Goal: Information Seeking & Learning: Learn about a topic

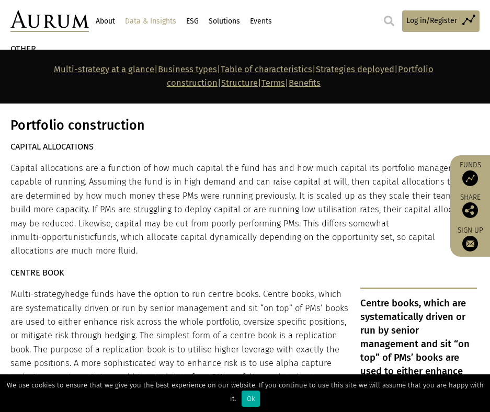
scroll to position [3538, 0]
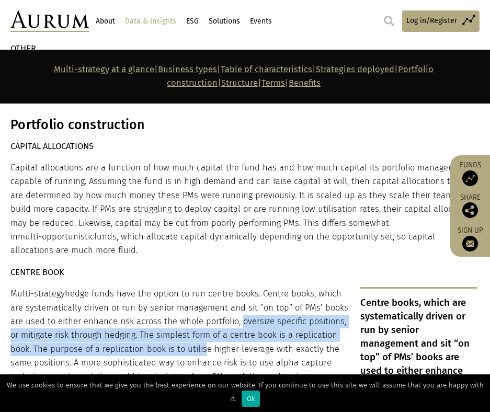
drag, startPoint x: 236, startPoint y: 275, endPoint x: 202, endPoint y: 307, distance: 47.0
click at [202, 307] on p "Multi-strategy hedge funds have the option to run centre books. Centre books, w…" at bounding box center [243, 383] width 466 height 193
click at [125, 293] on p "Multi-strategy hedge funds have the option to run centre books. Centre books, w…" at bounding box center [243, 383] width 466 height 193
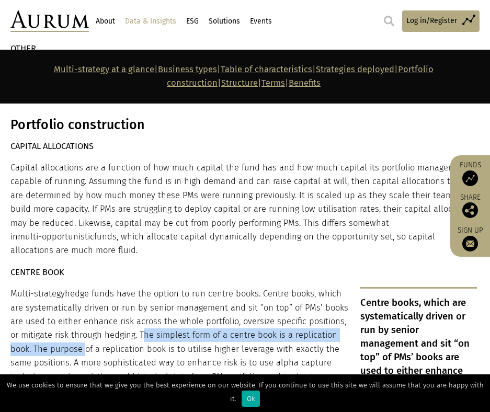
drag, startPoint x: 140, startPoint y: 290, endPoint x: 81, endPoint y: 310, distance: 61.8
click at [81, 310] on p "Multi-strategy hedge funds have the option to run centre books. Centre books, w…" at bounding box center [243, 383] width 466 height 193
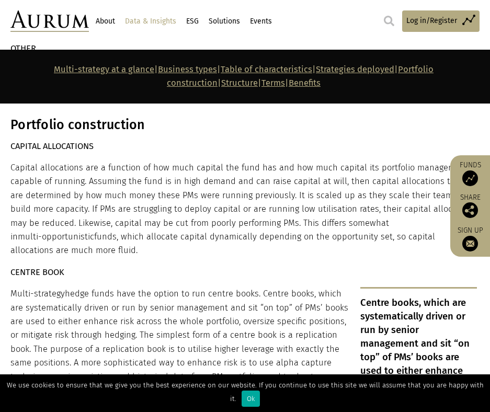
click at [67, 317] on p "Multi-strategy hedge funds have the option to run centre books. Centre books, w…" at bounding box center [243, 383] width 466 height 193
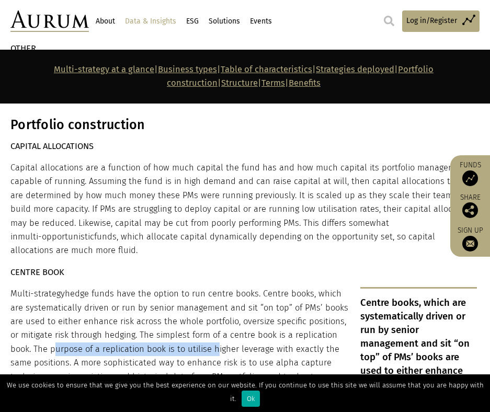
drag, startPoint x: 59, startPoint y: 303, endPoint x: 214, endPoint y: 302, distance: 155.8
click at [214, 302] on p "Multi-strategy hedge funds have the option to run centre books. Centre books, w…" at bounding box center [243, 383] width 466 height 193
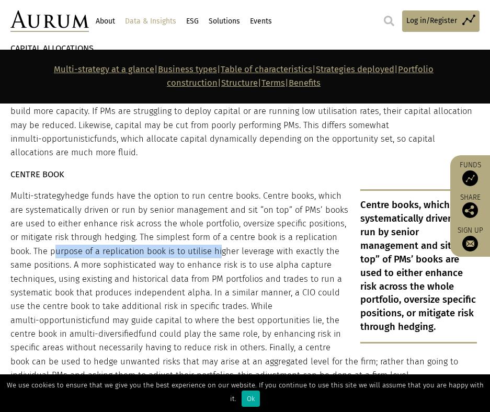
scroll to position [3637, 0]
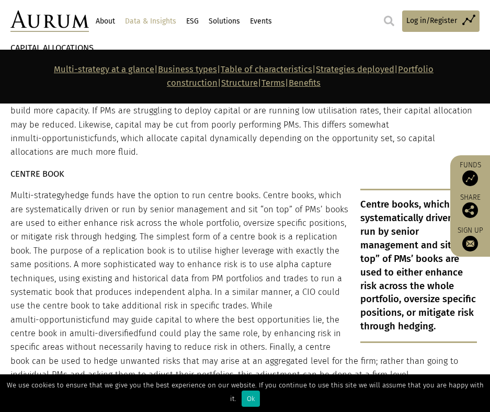
click at [161, 225] on p "Multi-strategy hedge funds have the option to run centre books. Centre books, w…" at bounding box center [243, 285] width 466 height 193
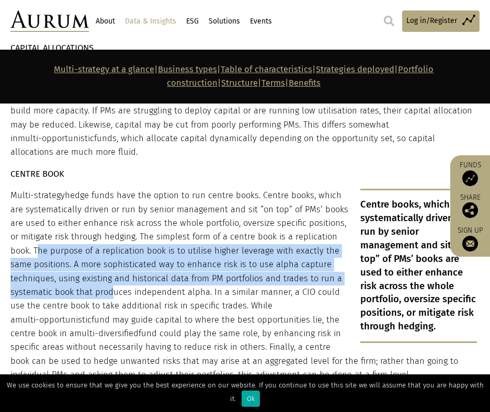
drag, startPoint x: 34, startPoint y: 203, endPoint x: 106, endPoint y: 243, distance: 82.4
click at [106, 243] on p "Multi-strategy hedge funds have the option to run centre books. Centre books, w…" at bounding box center [243, 285] width 466 height 193
click at [97, 227] on p "Multi-strategy hedge funds have the option to run centre books. Centre books, w…" at bounding box center [243, 285] width 466 height 193
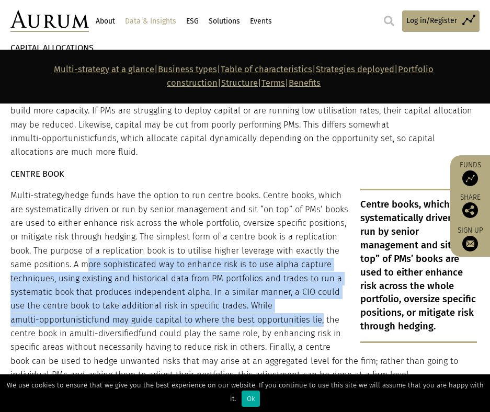
drag, startPoint x: 89, startPoint y: 222, endPoint x: 234, endPoint y: 271, distance: 152.5
click at [234, 271] on p "Multi-strategy hedge funds have the option to run centre books. Centre books, w…" at bounding box center [243, 285] width 466 height 193
click at [226, 238] on p "Multi-strategy hedge funds have the option to run centre books. Centre books, w…" at bounding box center [243, 285] width 466 height 193
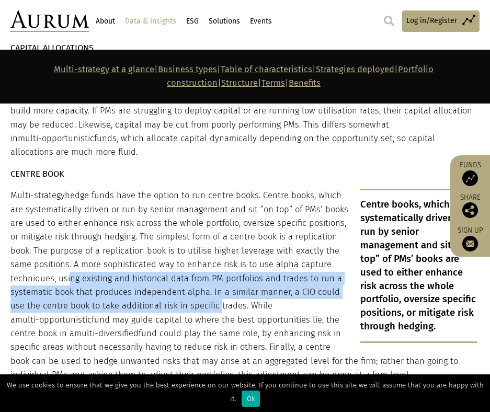
drag, startPoint x: 164, startPoint y: 235, endPoint x: 198, endPoint y: 264, distance: 44.2
click at [198, 264] on p "Multi-strategy hedge funds have the option to run centre books. Centre books, w…" at bounding box center [243, 285] width 466 height 193
click at [130, 257] on p "Multi-strategy hedge funds have the option to run centre books. Centre books, w…" at bounding box center [243, 285] width 466 height 193
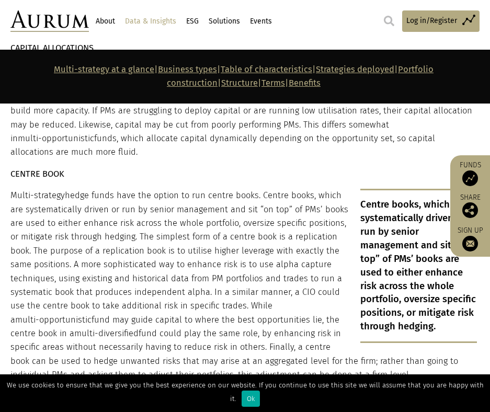
drag, startPoint x: 74, startPoint y: 216, endPoint x: 301, endPoint y: 324, distance: 250.7
click at [301, 324] on p "Multi-strategy hedge funds have the option to run centre books. Centre books, w…" at bounding box center [243, 285] width 466 height 193
click at [306, 332] on p "Multi-strategy hedge funds have the option to run centre books. Centre books, w…" at bounding box center [243, 285] width 466 height 193
drag, startPoint x: 318, startPoint y: 333, endPoint x: 156, endPoint y: 298, distance: 165.3
click at [156, 298] on p "Multi-strategy hedge funds have the option to run centre books. Centre books, w…" at bounding box center [243, 285] width 466 height 193
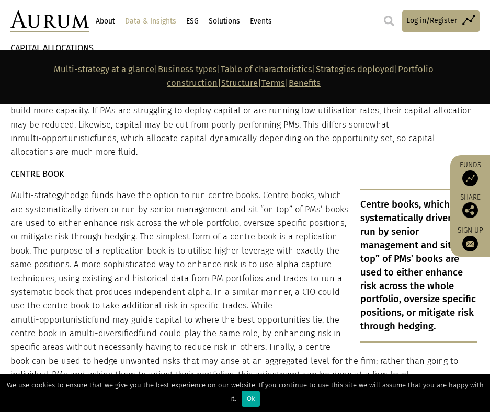
click at [149, 291] on p "Multi-strategy hedge funds have the option to run centre books. Centre books, w…" at bounding box center [243, 285] width 466 height 193
click at [110, 272] on p "Multi-strategy hedge funds have the option to run centre books. Centre books, w…" at bounding box center [243, 285] width 466 height 193
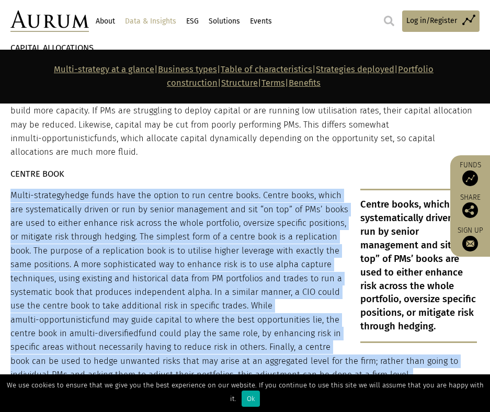
click at [110, 272] on p "Multi-strategy hedge funds have the option to run centre books. Centre books, w…" at bounding box center [243, 285] width 466 height 193
click at [92, 253] on p "Multi-strategy hedge funds have the option to run centre books. Centre books, w…" at bounding box center [243, 285] width 466 height 193
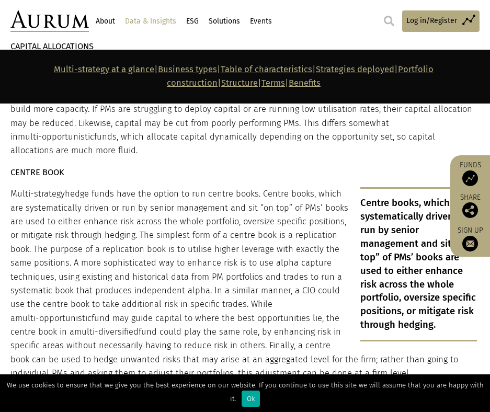
scroll to position [3638, 0]
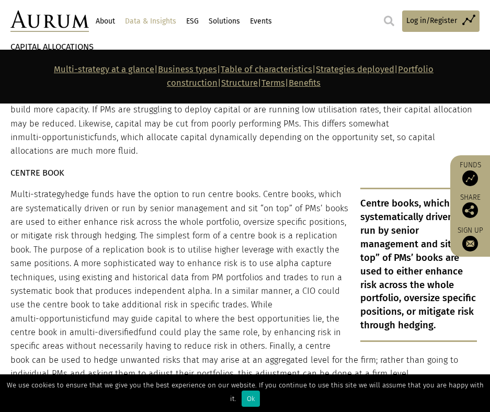
drag, startPoint x: 330, startPoint y: 325, endPoint x: 181, endPoint y: 235, distance: 173.9
click at [193, 247] on p "Multi-strategy hedge funds have the option to run centre books. Centre books, w…" at bounding box center [243, 284] width 466 height 193
click at [164, 216] on p "Multi-strategy hedge funds have the option to run centre books. Centre books, w…" at bounding box center [243, 284] width 466 height 193
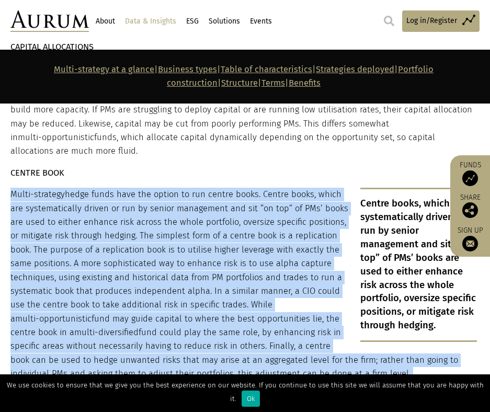
drag, startPoint x: 164, startPoint y: 216, endPoint x: 199, endPoint y: 303, distance: 93.6
click at [199, 303] on p "Multi-strategy hedge funds have the option to run centre books. Centre books, w…" at bounding box center [243, 284] width 466 height 193
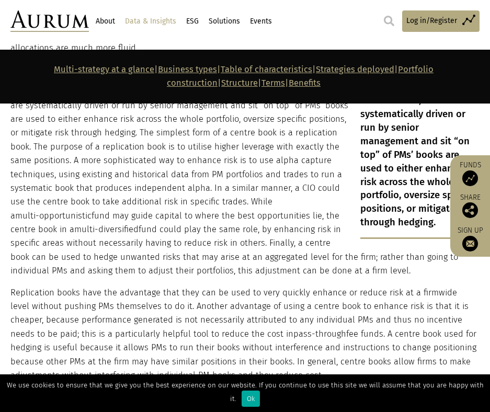
scroll to position [3741, 0]
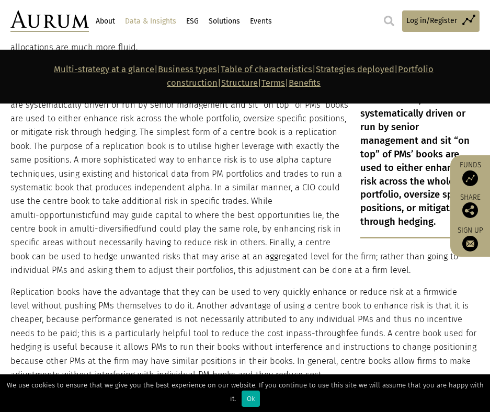
drag, startPoint x: 301, startPoint y: 325, endPoint x: 200, endPoint y: 310, distance: 101.5
click at [200, 310] on p "Replication books have the advantage that they can be used to very quickly enha…" at bounding box center [243, 333] width 466 height 97
click at [97, 285] on p "Replication books have the advantage that they can be used to very quickly enha…" at bounding box center [243, 333] width 466 height 97
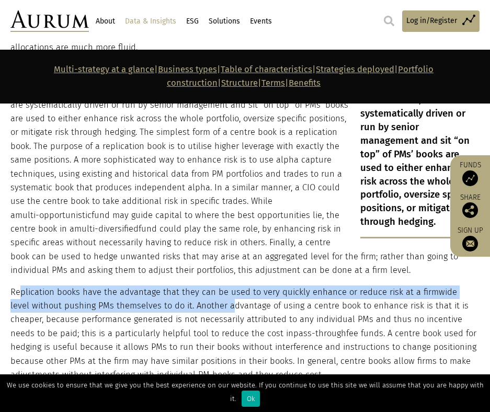
drag, startPoint x: 18, startPoint y: 241, endPoint x: 216, endPoint y: 269, distance: 200.8
click at [216, 285] on p "Replication books have the advantage that they can be used to very quickly enha…" at bounding box center [243, 333] width 466 height 97
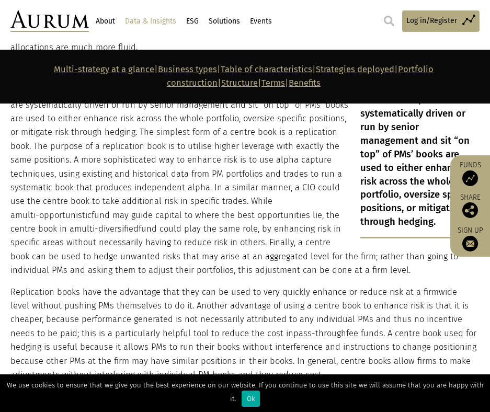
click at [219, 285] on p "Replication books have the advantage that they can be used to very quickly enha…" at bounding box center [243, 333] width 466 height 97
drag, startPoint x: 328, startPoint y: 322, endPoint x: 145, endPoint y: 216, distance: 211.3
click at [145, 216] on div "Portfolio construction CAPITAL ALLOCATIONS Capital allocations are a function o…" at bounding box center [243, 394] width 466 height 960
click at [132, 186] on p "Multi-strategy hedge funds have the option to run centre books. Centre books, w…" at bounding box center [243, 180] width 466 height 193
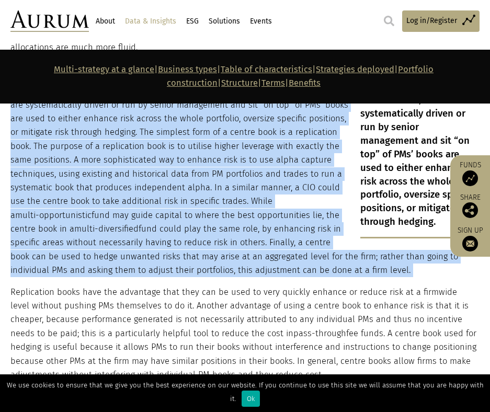
click at [132, 186] on p "Multi-strategy hedge funds have the option to run centre books. Centre books, w…" at bounding box center [243, 180] width 466 height 193
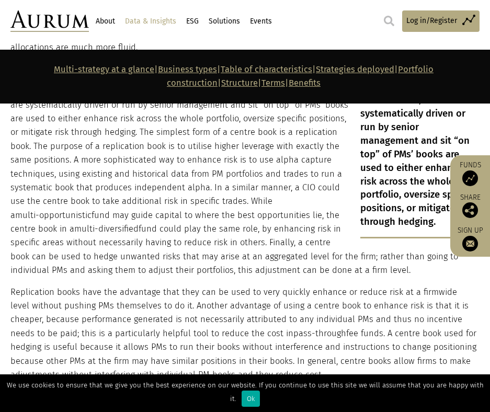
click at [159, 285] on p "Replication books have the advantage that they can be used to very quickly enha…" at bounding box center [243, 333] width 466 height 97
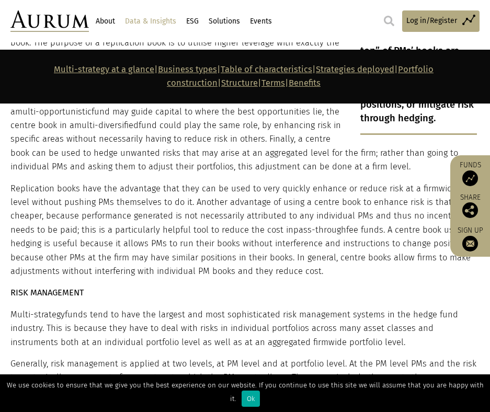
scroll to position [3846, 0]
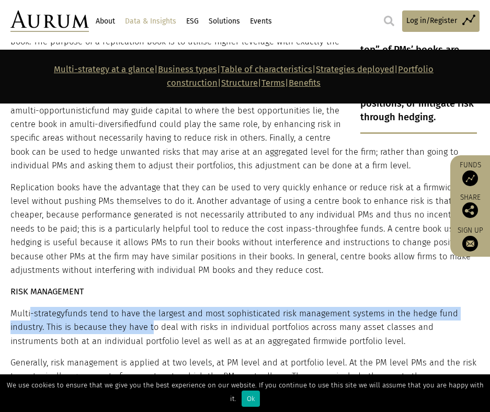
drag, startPoint x: 101, startPoint y: 281, endPoint x: 165, endPoint y: 278, distance: 64.4
click at [155, 307] on p "Multi-strategy funds tend to have the largest and most sophisticated risk manag…" at bounding box center [243, 327] width 466 height 41
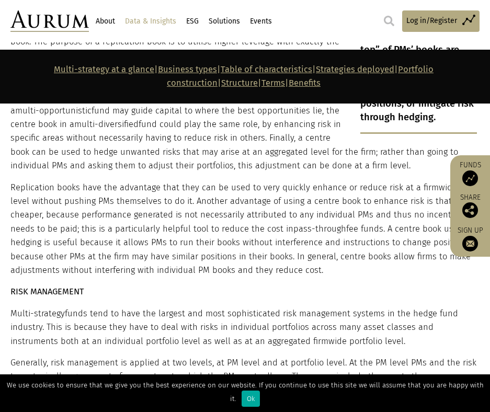
click at [165, 307] on p "Multi-strategy funds tend to have the largest and most sophisticated risk manag…" at bounding box center [243, 327] width 466 height 41
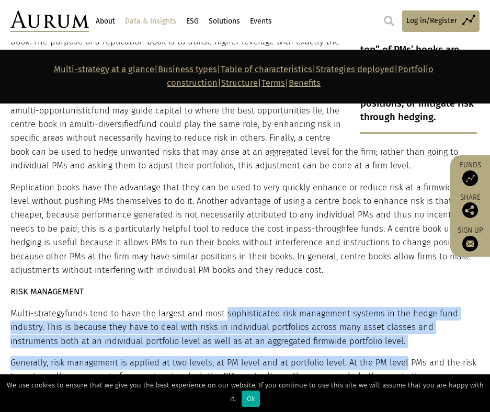
drag, startPoint x: 398, startPoint y: 302, endPoint x: 200, endPoint y: 227, distance: 212.0
click at [201, 232] on div "Portfolio construction CAPITAL ALLOCATIONS Capital allocations are a function o…" at bounding box center [243, 290] width 466 height 960
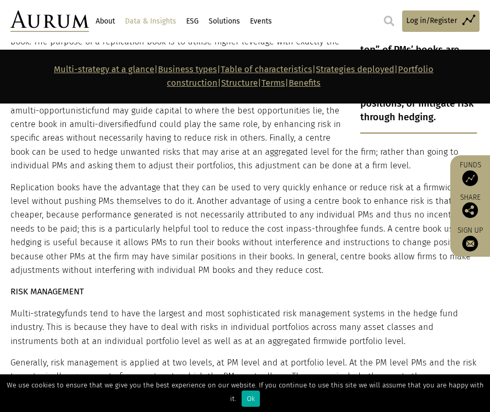
click at [188, 192] on p "Replication books have the advantage that they can be used to very quickly enha…" at bounding box center [243, 229] width 466 height 97
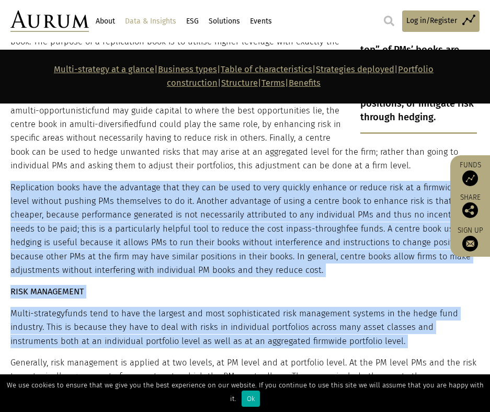
drag, startPoint x: 188, startPoint y: 192, endPoint x: 222, endPoint y: 289, distance: 103.2
click at [222, 289] on div "Portfolio construction CAPITAL ALLOCATIONS Capital allocations are a function o…" at bounding box center [243, 290] width 466 height 960
click at [222, 307] on p "Multi-strategy funds tend to have the largest and most sophisticated risk manag…" at bounding box center [243, 327] width 466 height 41
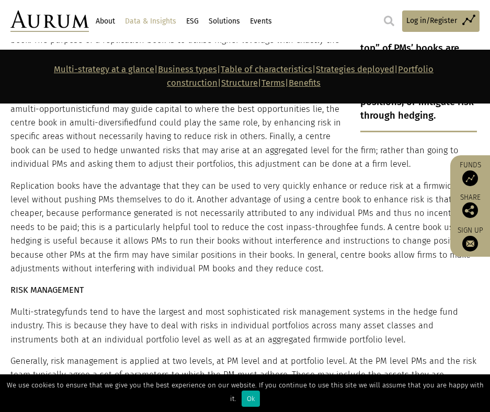
scroll to position [3847, 0]
drag, startPoint x: 355, startPoint y: 296, endPoint x: 73, endPoint y: 282, distance: 282.2
click at [73, 306] on p "Multi-strategy funds tend to have the largest and most sophisticated risk manag…" at bounding box center [243, 326] width 466 height 41
drag, startPoint x: 55, startPoint y: 277, endPoint x: 347, endPoint y: 300, distance: 292.6
click at [347, 306] on p "Multi-strategy funds tend to have the largest and most sophisticated risk manag…" at bounding box center [243, 326] width 466 height 41
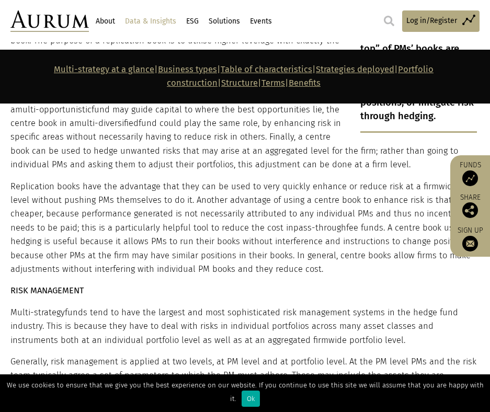
click at [352, 306] on p "Multi-strategy funds tend to have the largest and most sophisticated risk manag…" at bounding box center [243, 326] width 466 height 41
click at [362, 306] on p "Multi-strategy funds tend to have the largest and most sophisticated risk manag…" at bounding box center [243, 326] width 466 height 41
drag, startPoint x: 284, startPoint y: 270, endPoint x: 180, endPoint y: 214, distance: 118.1
click at [185, 227] on div "Portfolio construction CAPITAL ALLOCATIONS Capital allocations are a function o…" at bounding box center [243, 289] width 466 height 960
click at [172, 193] on p "Replication books have the advantage that they can be used to very quickly enha…" at bounding box center [243, 228] width 466 height 97
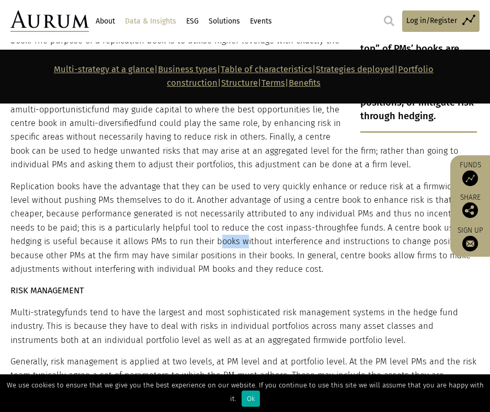
click at [172, 193] on p "Replication books have the advantage that they can be used to very quickly enha…" at bounding box center [243, 228] width 466 height 97
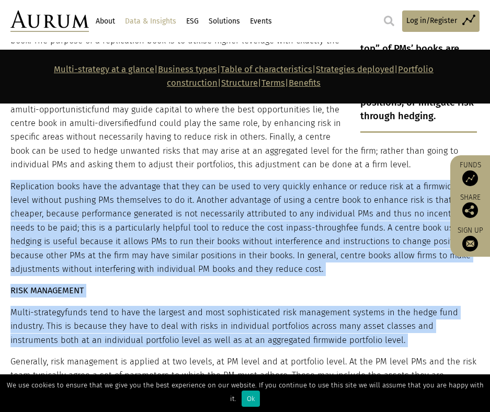
drag, startPoint x: 172, startPoint y: 193, endPoint x: 194, endPoint y: 303, distance: 112.6
click at [196, 299] on div "Portfolio construction CAPITAL ALLOCATIONS Capital allocations are a function o…" at bounding box center [243, 289] width 466 height 960
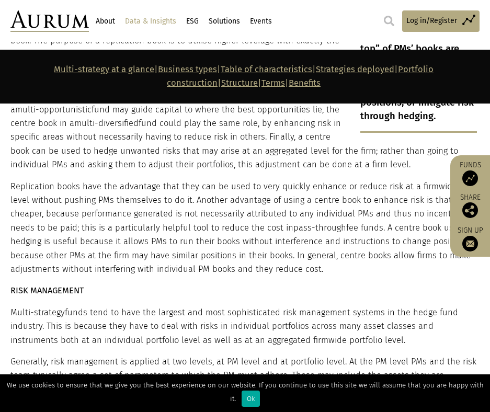
click at [194, 303] on div "Portfolio construction CAPITAL ALLOCATIONS Capital allocations are a function o…" at bounding box center [243, 289] width 466 height 960
click at [114, 355] on p "Generally, risk management is applied at two levels, at PM level and at portfol…" at bounding box center [243, 403] width 466 height 97
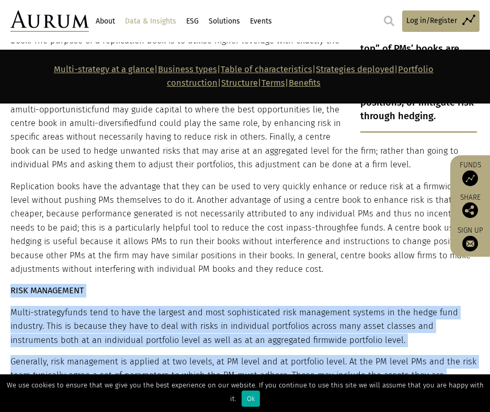
drag, startPoint x: 114, startPoint y: 317, endPoint x: 108, endPoint y: 224, distance: 93.3
click at [108, 228] on div "Portfolio construction CAPITAL ALLOCATIONS Capital allocations are a function o…" at bounding box center [243, 289] width 466 height 960
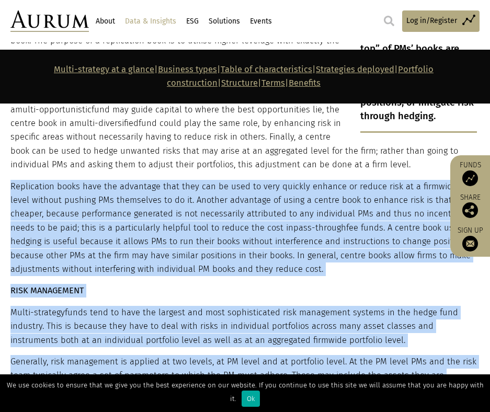
click at [107, 198] on p "Replication books have the advantage that they can be used to very quickly enha…" at bounding box center [243, 228] width 466 height 97
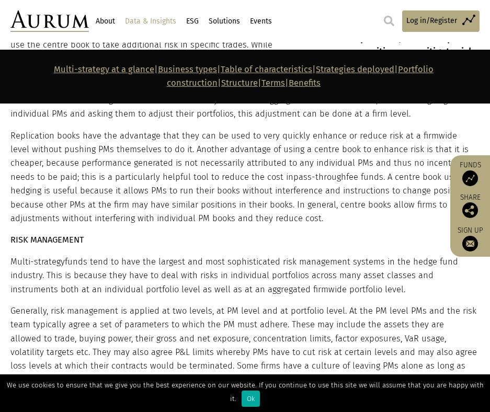
scroll to position [3898, 0]
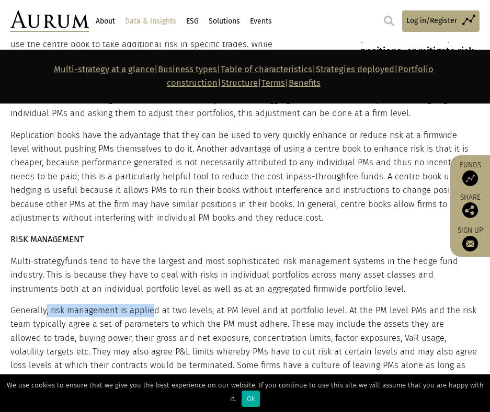
drag, startPoint x: 133, startPoint y: 268, endPoint x: 156, endPoint y: 268, distance: 23.0
click at [155, 304] on p "Generally, risk management is applied at two levels, at PM level and at portfol…" at bounding box center [243, 352] width 466 height 97
click at [156, 304] on p "Generally, risk management is applied at two levels, at PM level and at portfol…" at bounding box center [243, 352] width 466 height 97
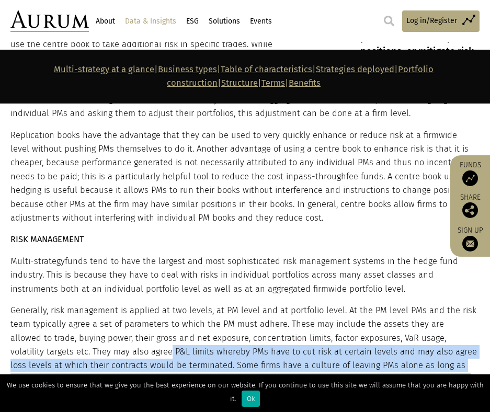
drag, startPoint x: 244, startPoint y: 350, endPoint x: 77, endPoint y: 310, distance: 171.6
click at [79, 310] on p "Generally, risk management is applied at two levels, at PM level and at portfol…" at bounding box center [243, 352] width 466 height 97
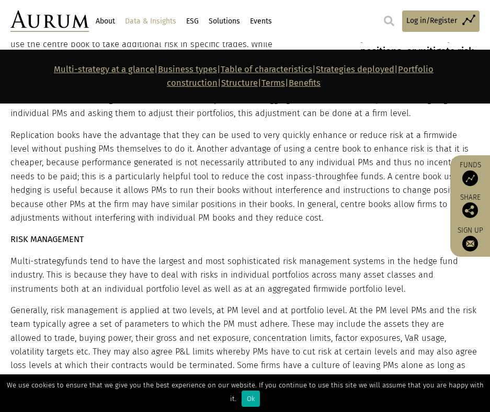
click at [48, 311] on p "Generally, risk management is applied at two levels, at PM level and at portfol…" at bounding box center [243, 352] width 466 height 97
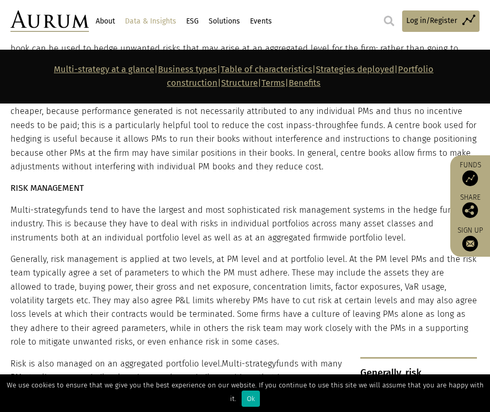
scroll to position [3950, 0]
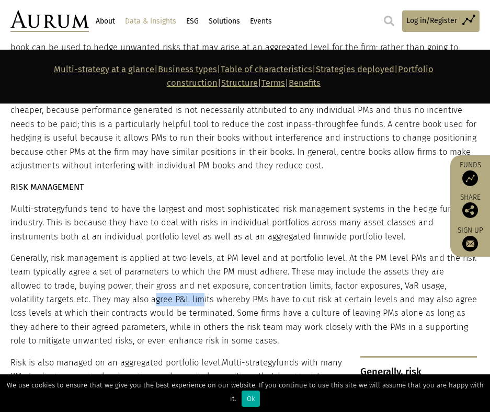
click at [221, 255] on p "Generally, risk management is applied at two levels, at PM level and at portfol…" at bounding box center [243, 300] width 466 height 97
click at [244, 256] on p "Generally, risk management is applied at two levels, at PM level and at portfol…" at bounding box center [243, 300] width 466 height 97
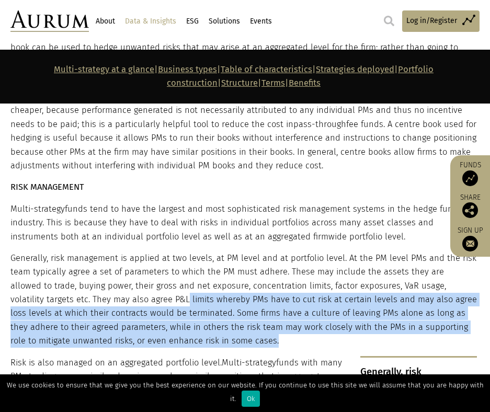
drag, startPoint x: 230, startPoint y: 296, endPoint x: 92, endPoint y: 225, distance: 156.0
click at [97, 252] on p "Generally, risk management is applied at two levels, at PM level and at portfol…" at bounding box center [243, 300] width 466 height 97
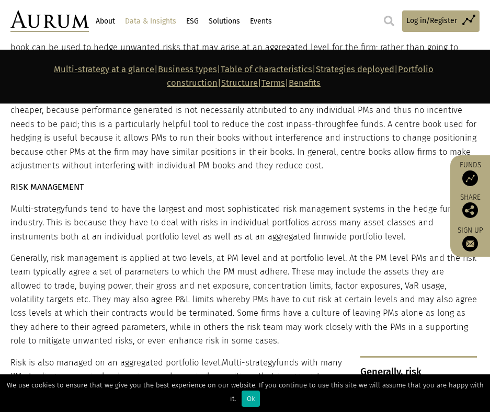
click at [92, 252] on p "Generally, risk management is applied at two levels, at PM level and at portfol…" at bounding box center [243, 300] width 466 height 97
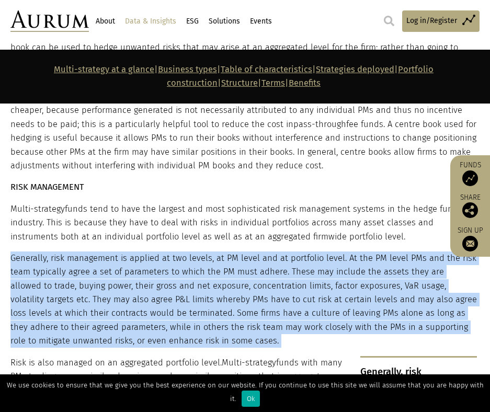
click at [92, 252] on p "Generally, risk management is applied at two levels, at PM level and at portfol…" at bounding box center [243, 300] width 466 height 97
click at [132, 268] on p "Generally, risk management is applied at two levels, at PM level and at portfol…" at bounding box center [243, 300] width 466 height 97
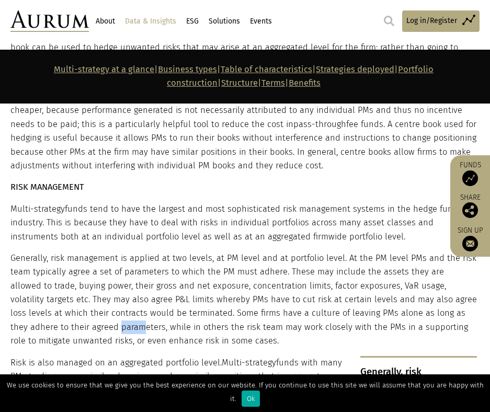
click at [129, 287] on p "Generally, risk management is applied at two levels, at PM level and at portfol…" at bounding box center [243, 300] width 466 height 97
click at [153, 284] on p "Generally, risk management is applied at two levels, at PM level and at portfol…" at bounding box center [243, 300] width 466 height 97
click at [168, 296] on p "Generally, risk management is applied at two levels, at PM level and at portfol…" at bounding box center [243, 300] width 466 height 97
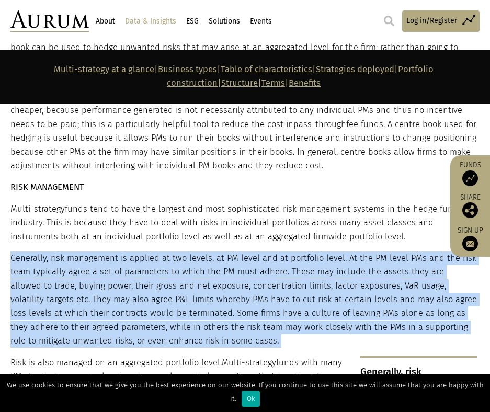
click at [168, 296] on p "Generally, risk management is applied at two levels, at PM level and at portfol…" at bounding box center [243, 300] width 466 height 97
click at [92, 268] on p "Generally, risk management is applied at two levels, at PM level and at portfol…" at bounding box center [243, 300] width 466 height 97
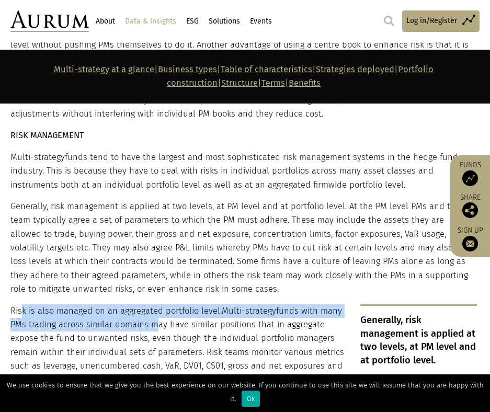
drag, startPoint x: 40, startPoint y: 269, endPoint x: 187, endPoint y: 296, distance: 148.9
click at [186, 304] on p "Risk is also managed on an aggregated portfolio level. Multi-strategy funds wit…" at bounding box center [243, 359] width 466 height 110
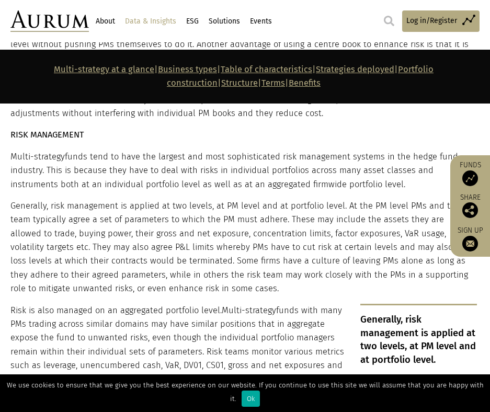
click at [180, 304] on p "Risk is also managed on an aggregated portfolio level. Multi-strategy funds wit…" at bounding box center [243, 359] width 466 height 110
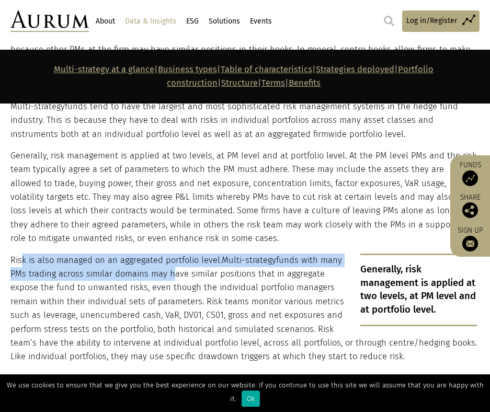
drag, startPoint x: 168, startPoint y: 221, endPoint x: 243, endPoint y: 232, distance: 76.2
click at [237, 254] on p "Risk is also managed on an aggregated portfolio level. Multi-strategy funds wit…" at bounding box center [243, 309] width 466 height 110
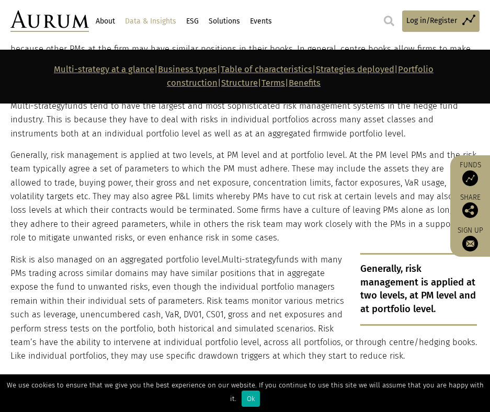
click at [245, 253] on p "Risk is also managed on an aggregated portfolio level. Multi-strategy funds wit…" at bounding box center [243, 308] width 466 height 110
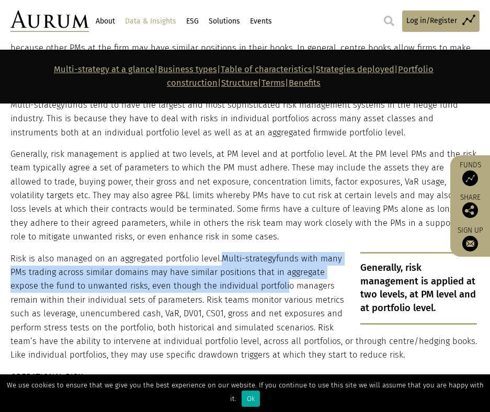
drag, startPoint x: 220, startPoint y: 210, endPoint x: 263, endPoint y: 273, distance: 76.7
click at [262, 272] on p "Risk is also managed on an aggregated portfolio level. Multi-strategy funds wit…" at bounding box center [243, 307] width 466 height 110
drag, startPoint x: 395, startPoint y: 313, endPoint x: 75, endPoint y: 176, distance: 347.9
click at [73, 184] on div "Portfolio construction CAPITAL ALLOCATIONS Capital allocations are a function o…" at bounding box center [243, 81] width 466 height 960
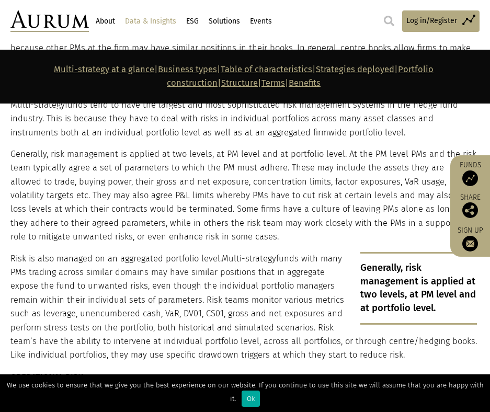
click at [79, 165] on p "Generally, risk management is applied at two levels, at PM level and at portfol…" at bounding box center [243, 195] width 466 height 97
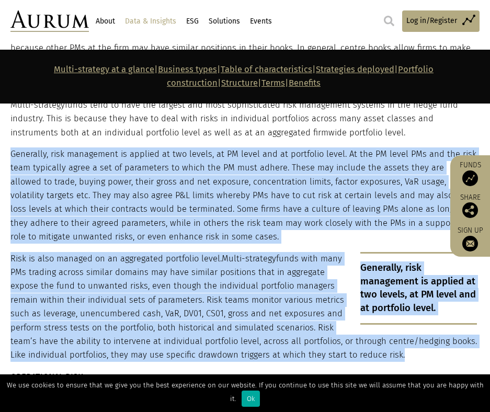
drag, startPoint x: 79, startPoint y: 165, endPoint x: 145, endPoint y: 255, distance: 111.1
click at [143, 254] on div "Portfolio construction CAPITAL ALLOCATIONS Capital allocations are a function o…" at bounding box center [243, 81] width 466 height 960
click at [145, 255] on p "Risk is also managed on an aggregated portfolio level. Multi-strategy funds wit…" at bounding box center [243, 307] width 466 height 110
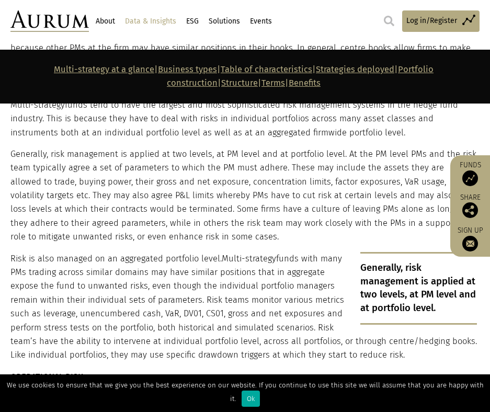
click at [205, 269] on p "Risk is also managed on an aggregated portfolio level. Multi-strategy funds wit…" at bounding box center [243, 307] width 466 height 110
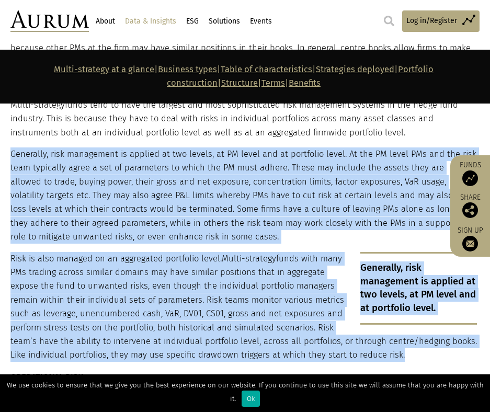
drag, startPoint x: 205, startPoint y: 269, endPoint x: 167, endPoint y: 158, distance: 117.2
click at [169, 168] on div "Portfolio construction CAPITAL ALLOCATIONS Capital allocations are a function o…" at bounding box center [243, 81] width 466 height 960
click at [167, 158] on p "Generally, risk management is applied at two levels, at PM level and at portfol…" at bounding box center [243, 195] width 466 height 97
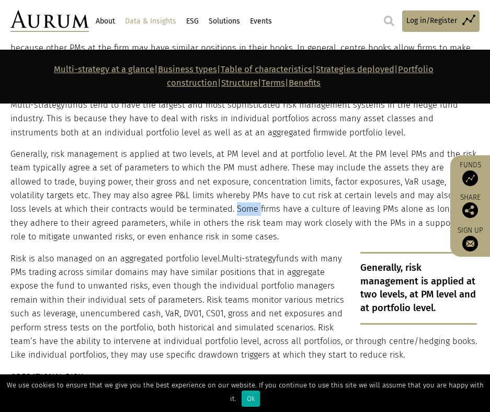
click at [167, 158] on p "Generally, risk management is applied at two levels, at PM level and at portfol…" at bounding box center [243, 195] width 466 height 97
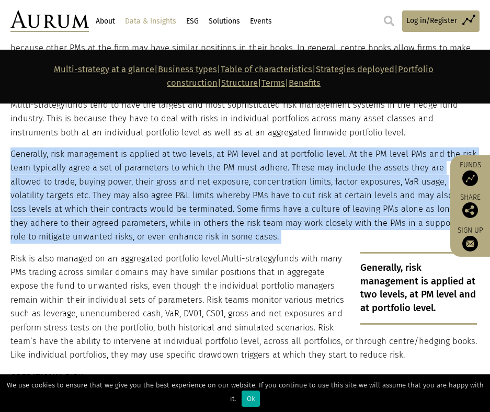
drag, startPoint x: 167, startPoint y: 158, endPoint x: 151, endPoint y: 239, distance: 82.7
click at [159, 211] on div "Portfolio construction CAPITAL ALLOCATIONS Capital allocations are a function o…" at bounding box center [243, 81] width 466 height 960
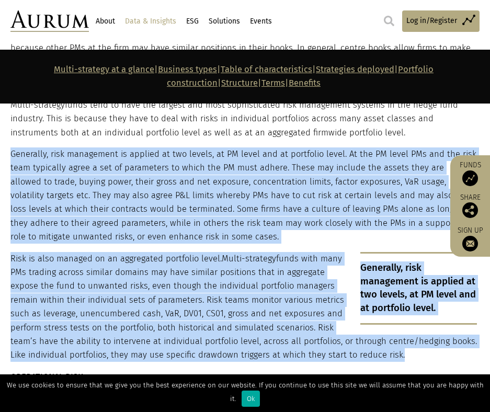
click at [151, 252] on p "Risk is also managed on an aggregated portfolio level. Multi-strategy funds wit…" at bounding box center [243, 307] width 466 height 110
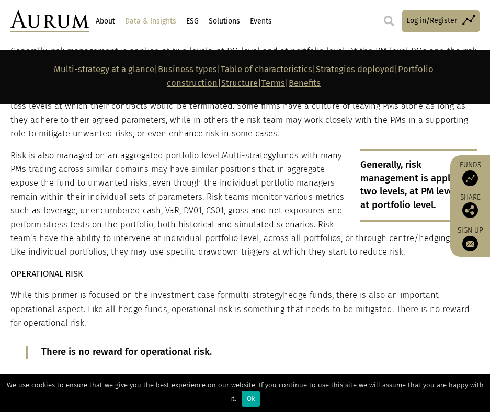
scroll to position [4159, 0]
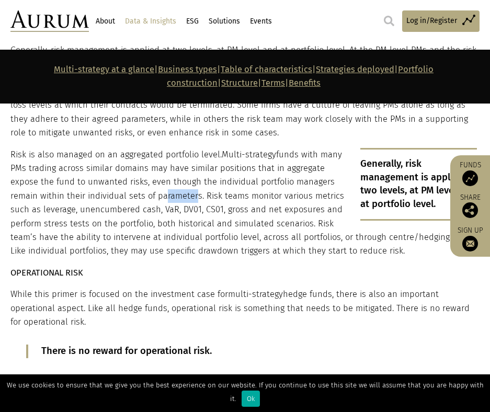
drag, startPoint x: 160, startPoint y: 155, endPoint x: 193, endPoint y: 163, distance: 34.3
click at [190, 161] on p "Risk is also managed on an aggregated portfolio level. Multi-strategy funds wit…" at bounding box center [243, 203] width 466 height 110
click at [193, 163] on p "Risk is also managed on an aggregated portfolio level. Multi-strategy funds wit…" at bounding box center [243, 203] width 466 height 110
drag, startPoint x: 367, startPoint y: 198, endPoint x: 187, endPoint y: 184, distance: 180.9
click at [196, 185] on p "Risk is also managed on an aggregated portfolio level. Multi-strategy funds wit…" at bounding box center [243, 203] width 466 height 110
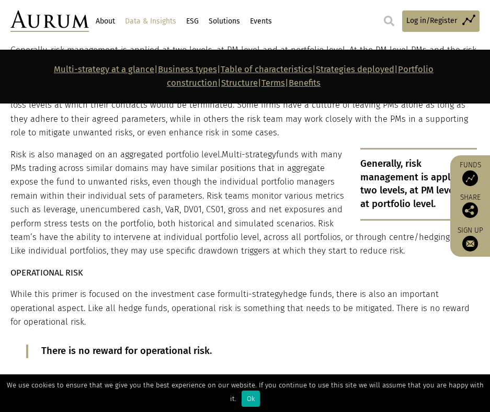
click at [181, 182] on p "Risk is also managed on an aggregated portfolio level. Multi-strategy funds wit…" at bounding box center [243, 203] width 466 height 110
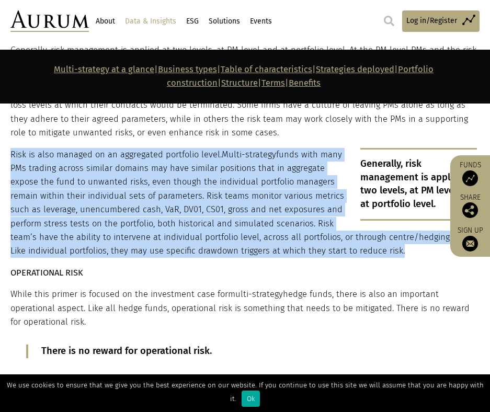
click at [181, 182] on p "Risk is also managed on an aggregated portfolio level. Multi-strategy funds wit…" at bounding box center [243, 203] width 466 height 110
click at [76, 187] on p "Risk is also managed on an aggregated portfolio level. Multi-strategy funds wit…" at bounding box center [243, 203] width 466 height 110
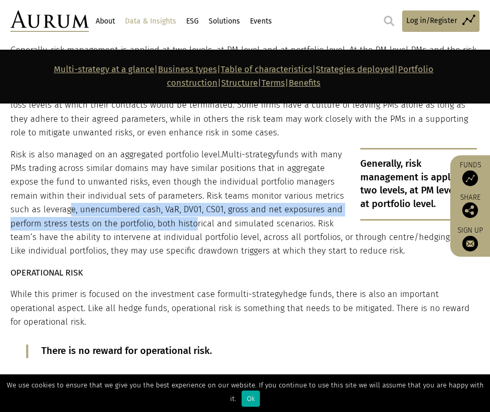
drag, startPoint x: 31, startPoint y: 162, endPoint x: 157, endPoint y: 180, distance: 127.3
click at [157, 180] on p "Risk is also managed on an aggregated portfolio level. Multi-strategy funds wit…" at bounding box center [243, 203] width 466 height 110
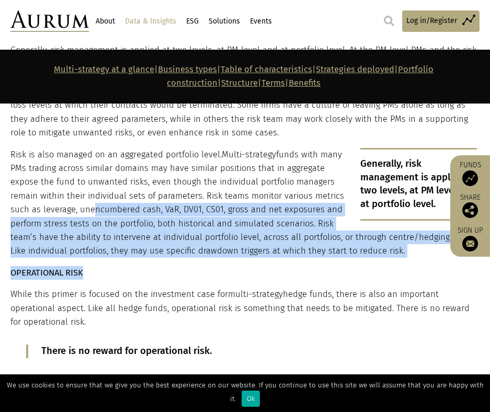
drag, startPoint x: 57, startPoint y: 163, endPoint x: 202, endPoint y: 217, distance: 155.2
click at [195, 202] on p "Risk is also managed on an aggregated portfolio level. Multi-strategy funds wit…" at bounding box center [243, 203] width 466 height 110
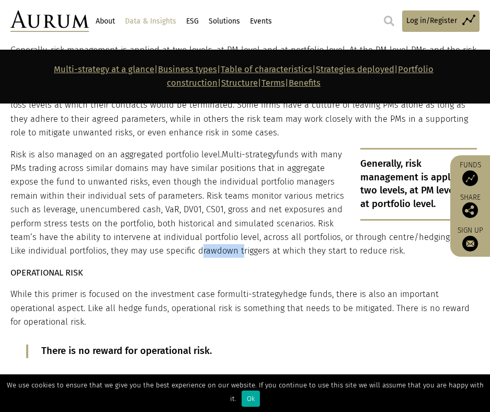
click at [195, 202] on p "Risk is also managed on an aggregated portfolio level. Multi-strategy funds wit…" at bounding box center [243, 203] width 466 height 110
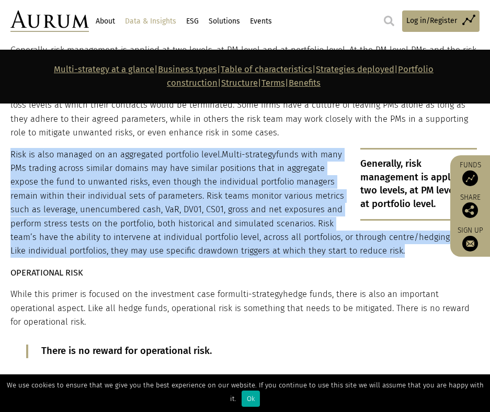
drag, startPoint x: 195, startPoint y: 202, endPoint x: 185, endPoint y: 157, distance: 46.1
click at [185, 162] on p "Risk is also managed on an aggregated portfolio level. Multi-strategy funds wit…" at bounding box center [243, 203] width 466 height 110
click at [184, 157] on p "Risk is also managed on an aggregated portfolio level. Multi-strategy funds wit…" at bounding box center [243, 203] width 466 height 110
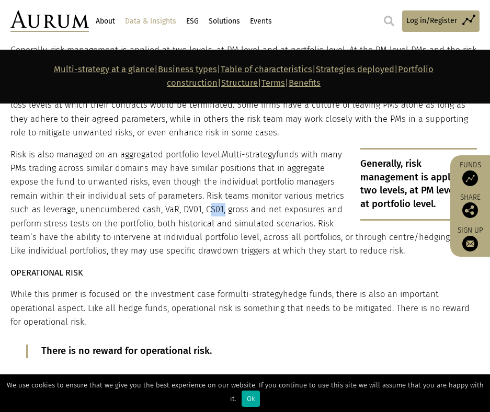
click at [184, 157] on p "Risk is also managed on an aggregated portfolio level. Multi-strategy funds wit…" at bounding box center [243, 203] width 466 height 110
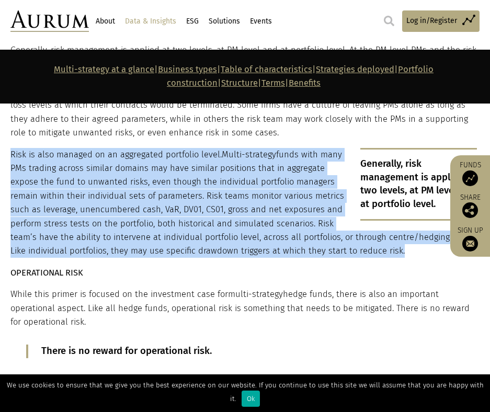
drag, startPoint x: 184, startPoint y: 157, endPoint x: 220, endPoint y: 197, distance: 53.3
click at [209, 195] on p "Risk is also managed on an aggregated portfolio level. Multi-strategy funds wit…" at bounding box center [243, 203] width 466 height 110
click at [223, 193] on p "Risk is also managed on an aggregated portfolio level. Multi-strategy funds wit…" at bounding box center [243, 203] width 466 height 110
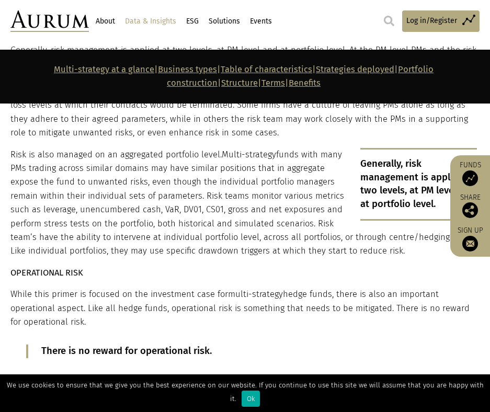
click at [280, 168] on p "Risk is also managed on an aggregated portfolio level. Multi-strategy funds wit…" at bounding box center [243, 203] width 466 height 110
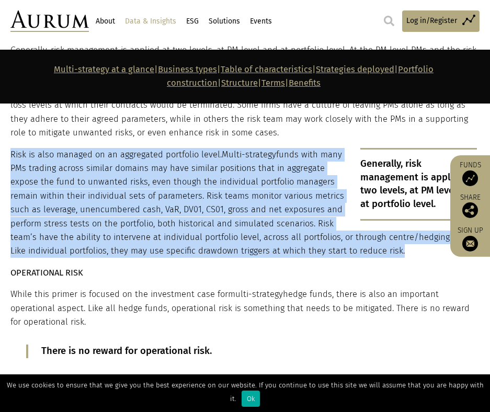
click at [280, 168] on p "Risk is also managed on an aggregated portfolio level. Multi-strategy funds wit…" at bounding box center [243, 203] width 466 height 110
click at [291, 204] on p "Risk is also managed on an aggregated portfolio level. Multi-strategy funds wit…" at bounding box center [243, 203] width 466 height 110
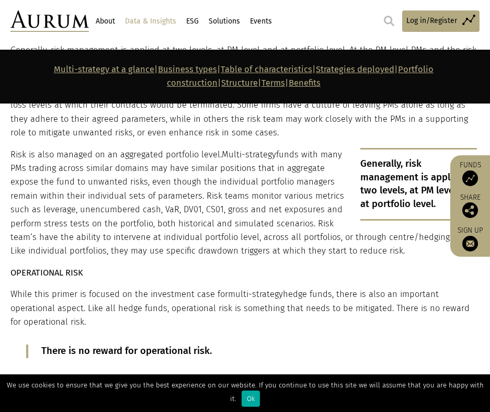
click at [256, 288] on p "While this primer is focused on the investment case for multi-strategy hedge fu…" at bounding box center [243, 308] width 466 height 41
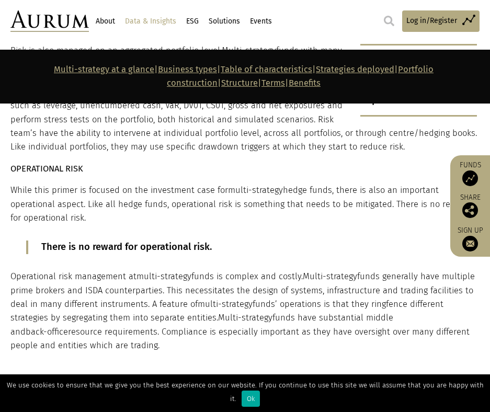
scroll to position [4263, 0]
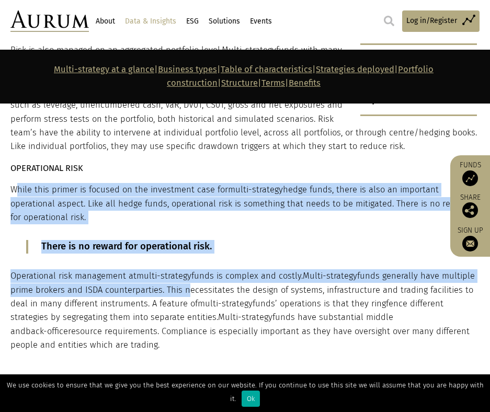
drag, startPoint x: 15, startPoint y: 143, endPoint x: 193, endPoint y: 269, distance: 217.6
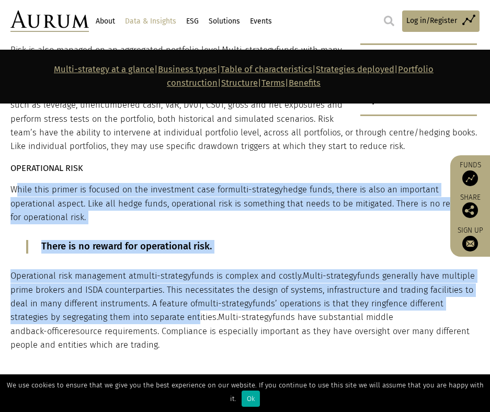
click at [193, 269] on p "Operational risk management at multi-strategy funds is complex and costly. Mult…" at bounding box center [243, 310] width 466 height 83
drag, startPoint x: 122, startPoint y: 279, endPoint x: 193, endPoint y: 243, distance: 79.3
click at [193, 269] on p "Operational risk management at multi-strategy funds is complex and costly. Mult…" at bounding box center [243, 310] width 466 height 83
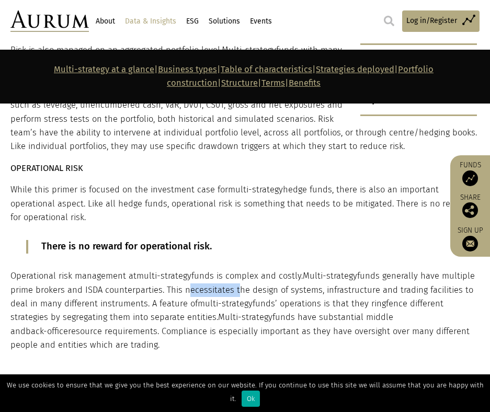
click at [193, 269] on p "Operational risk management at multi-strategy funds is complex and costly. Mult…" at bounding box center [243, 310] width 466 height 83
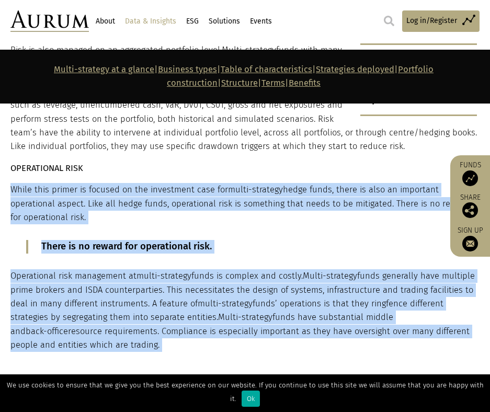
drag, startPoint x: 193, startPoint y: 243, endPoint x: 144, endPoint y: 145, distance: 109.9
click at [144, 183] on p "While this primer is focused on the investment case for multi-strategy hedge fu…" at bounding box center [243, 203] width 466 height 41
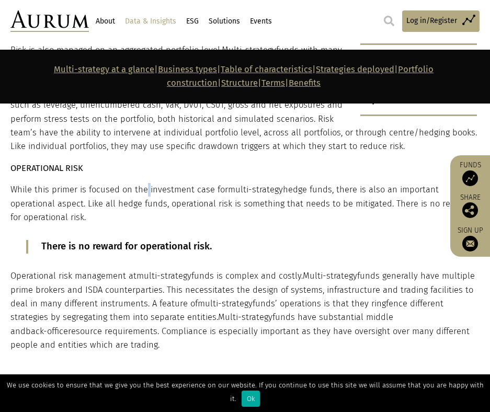
click at [144, 183] on p "While this primer is focused on the investment case for multi-strategy hedge fu…" at bounding box center [243, 203] width 466 height 41
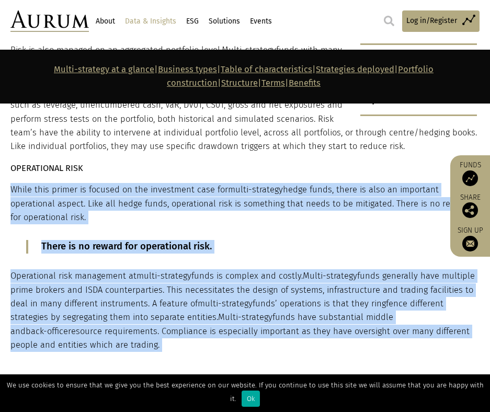
drag, startPoint x: 144, startPoint y: 145, endPoint x: 198, endPoint y: 275, distance: 140.6
click at [198, 275] on p "Operational risk management at multi-strategy funds is complex and costly. Mult…" at bounding box center [243, 310] width 466 height 83
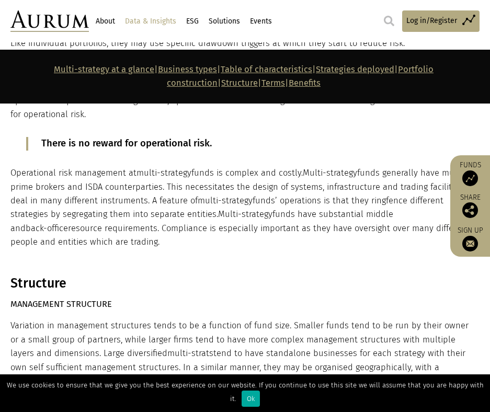
scroll to position [4367, 0]
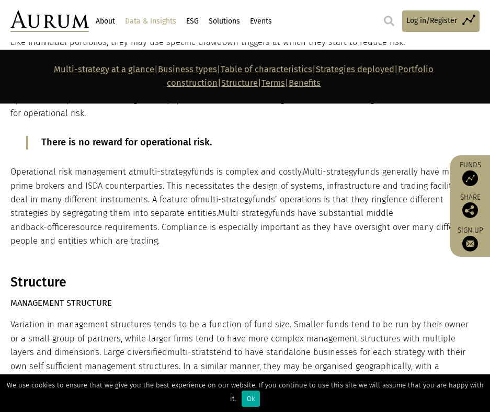
click at [166, 165] on p "Operational risk management at multi-strategy funds is complex and costly. Mult…" at bounding box center [243, 206] width 466 height 83
click at [133, 167] on p "Operational risk management at multi-strategy funds is complex and costly. Mult…" at bounding box center [243, 206] width 466 height 83
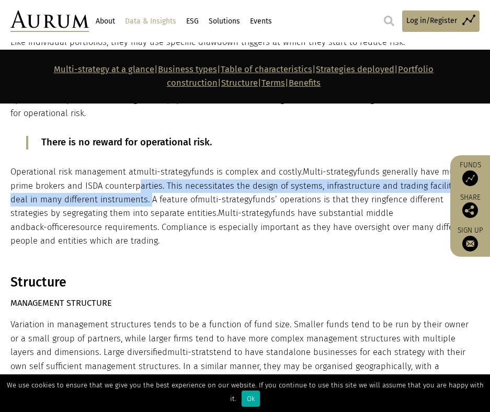
drag, startPoint x: 146, startPoint y: 153, endPoint x: 161, endPoint y: 167, distance: 20.0
click at [159, 165] on p "Operational risk management at multi-strategy funds is complex and costly. Mult…" at bounding box center [243, 206] width 466 height 83
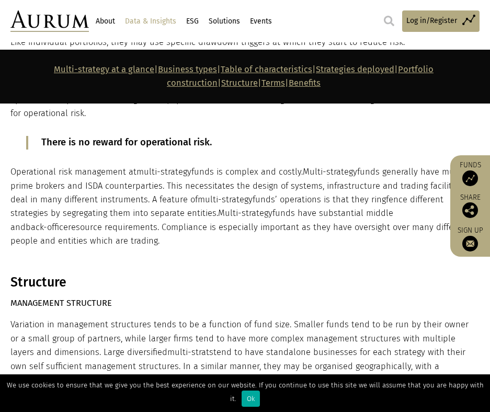
click at [161, 168] on p "Operational risk management at multi-strategy funds is complex and costly. Mult…" at bounding box center [243, 206] width 466 height 83
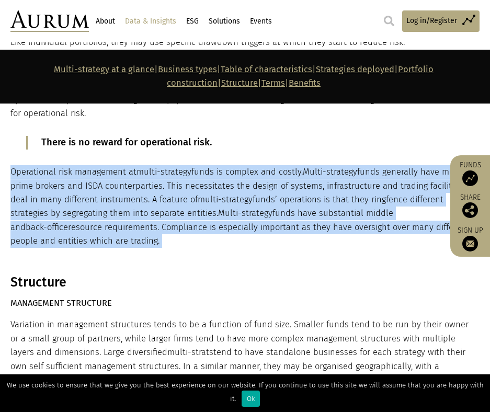
click at [161, 168] on p "Operational risk management at multi-strategy funds is complex and costly. Mult…" at bounding box center [243, 206] width 466 height 83
click at [253, 208] on span "Multi-strategy" at bounding box center [245, 213] width 54 height 10
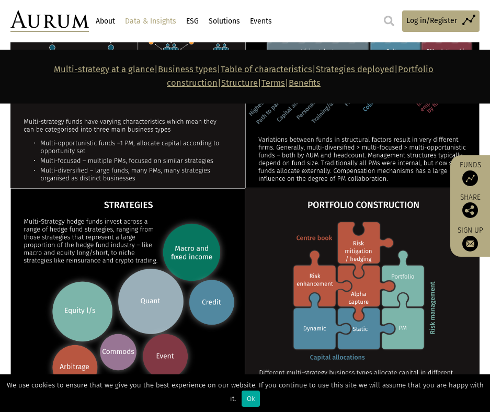
scroll to position [1070, 0]
